Goal: Navigation & Orientation: Find specific page/section

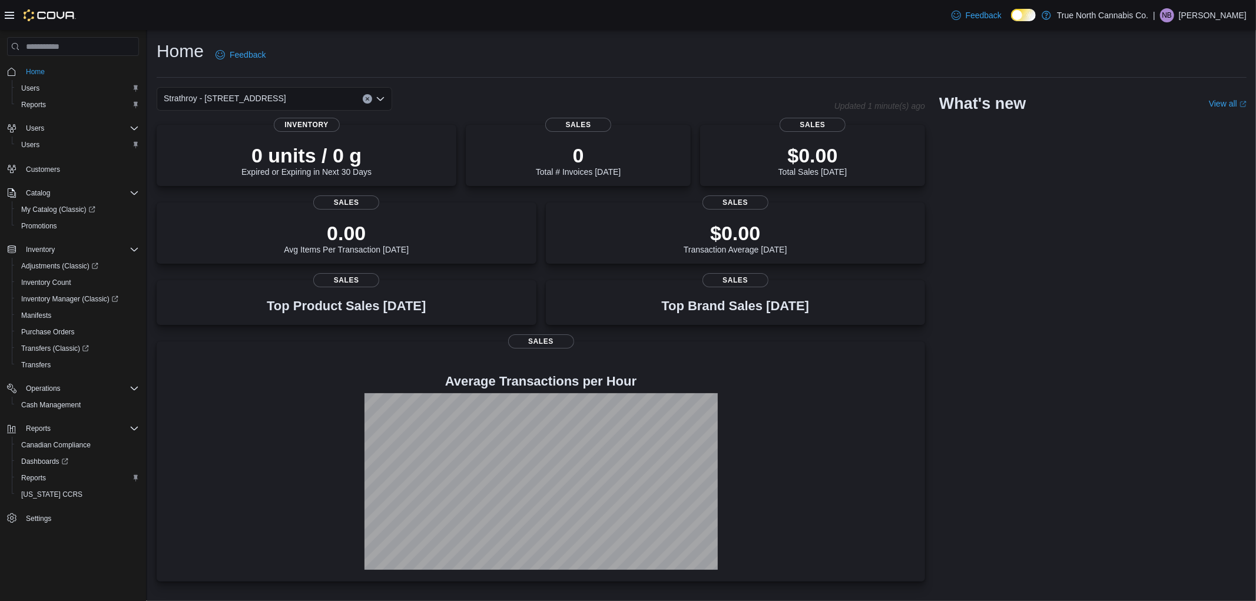
click at [1173, 11] on span "NB" at bounding box center [1168, 15] width 10 height 14
click at [1197, 115] on button "Sign Out" at bounding box center [1188, 117] width 108 height 19
